Goal: Task Accomplishment & Management: Manage account settings

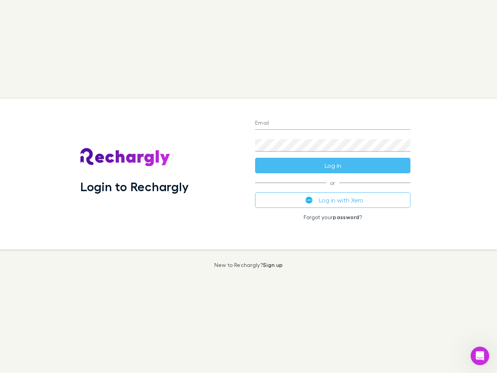
click at [248, 186] on div "Login to Rechargly" at bounding box center [161, 174] width 175 height 151
click at [333, 123] on input "Email" at bounding box center [332, 123] width 155 height 12
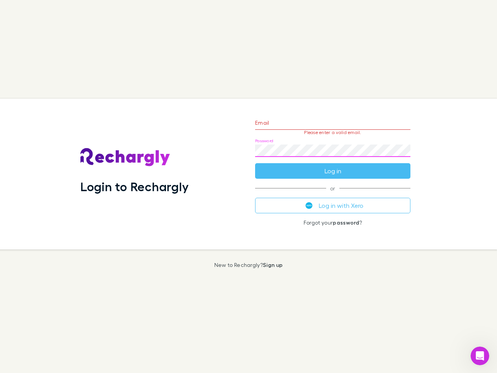
click at [333, 165] on form "Email Please enter a valid email. Password Log in" at bounding box center [332, 145] width 155 height 68
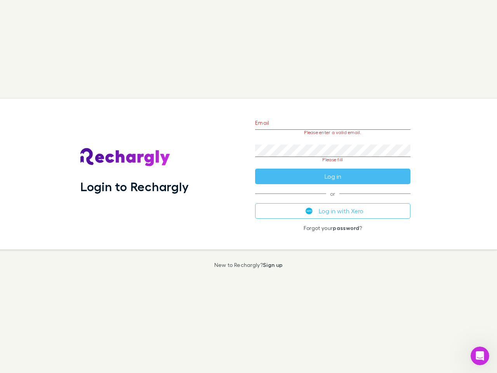
click at [333, 200] on div "Email Please enter a valid email. Password Please fill Log in or Log in with Xe…" at bounding box center [333, 174] width 168 height 151
click at [480, 356] on icon "Open Intercom Messenger" at bounding box center [480, 355] width 13 height 13
